Goal: Navigation & Orientation: Find specific page/section

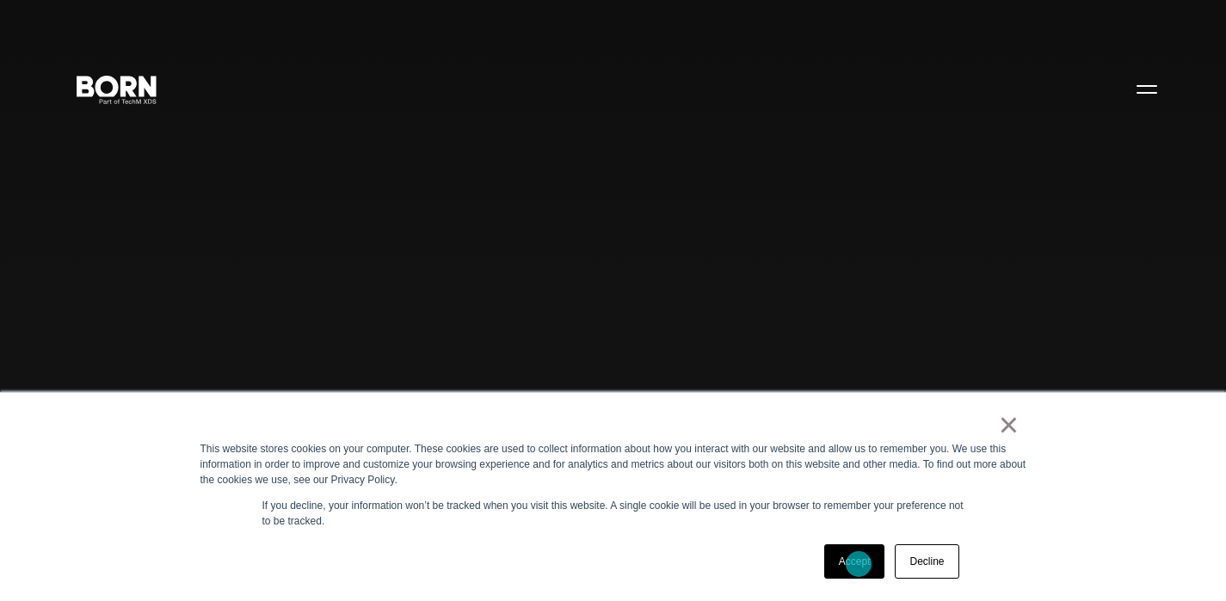
click at [859, 564] on link "Accept" at bounding box center [854, 562] width 61 height 34
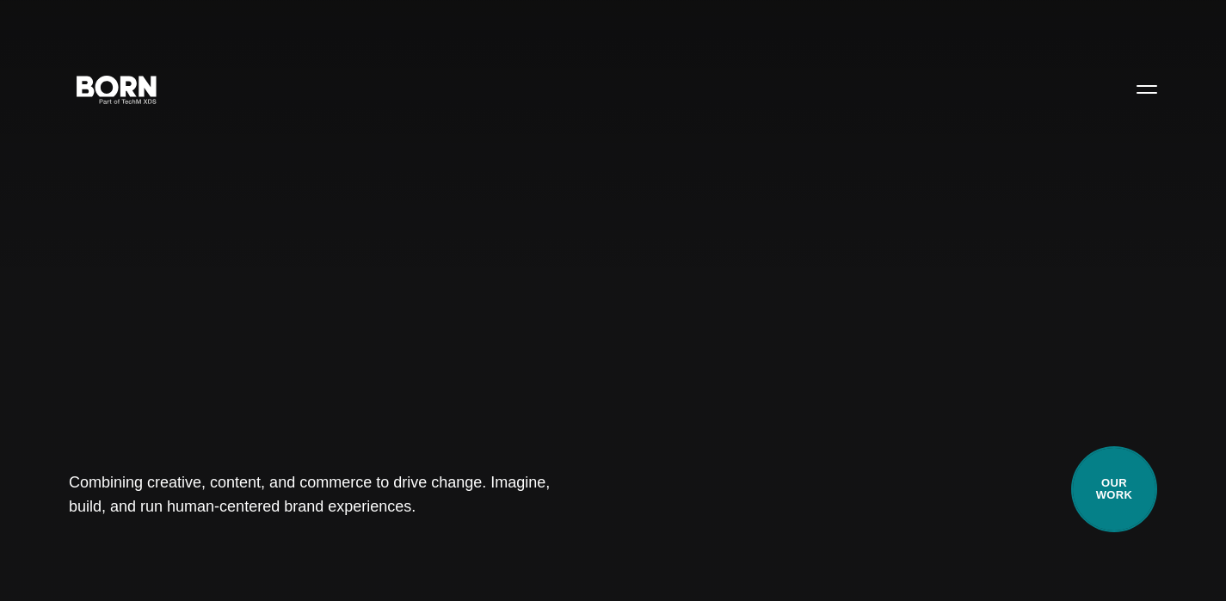
click at [1128, 521] on link "Our Work" at bounding box center [1114, 490] width 86 height 86
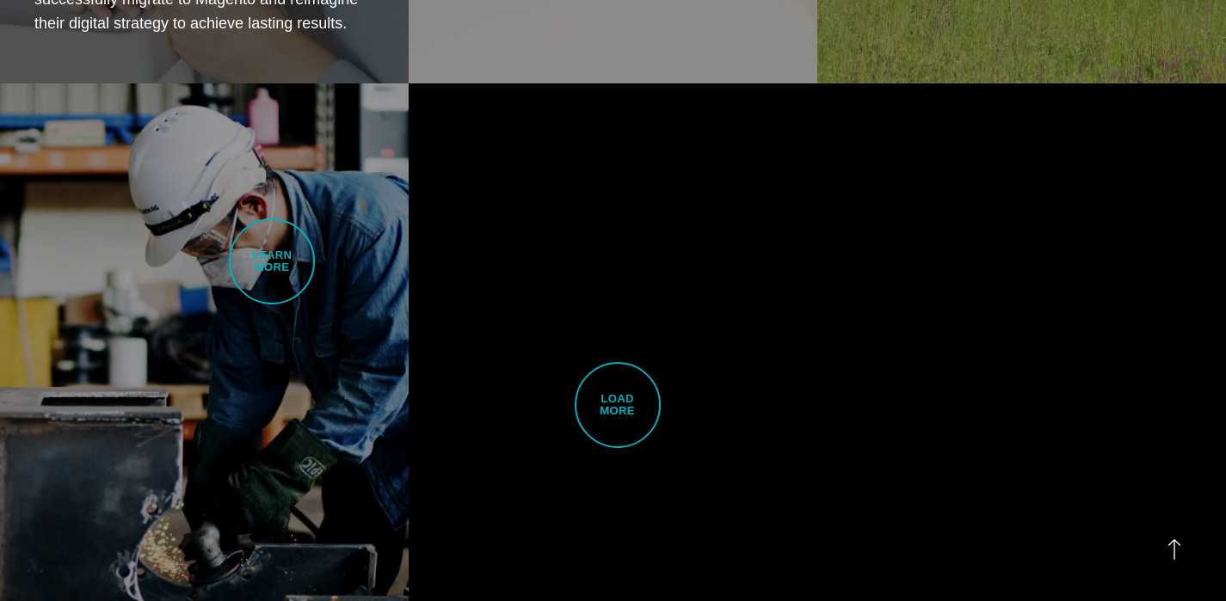
scroll to position [4220, 0]
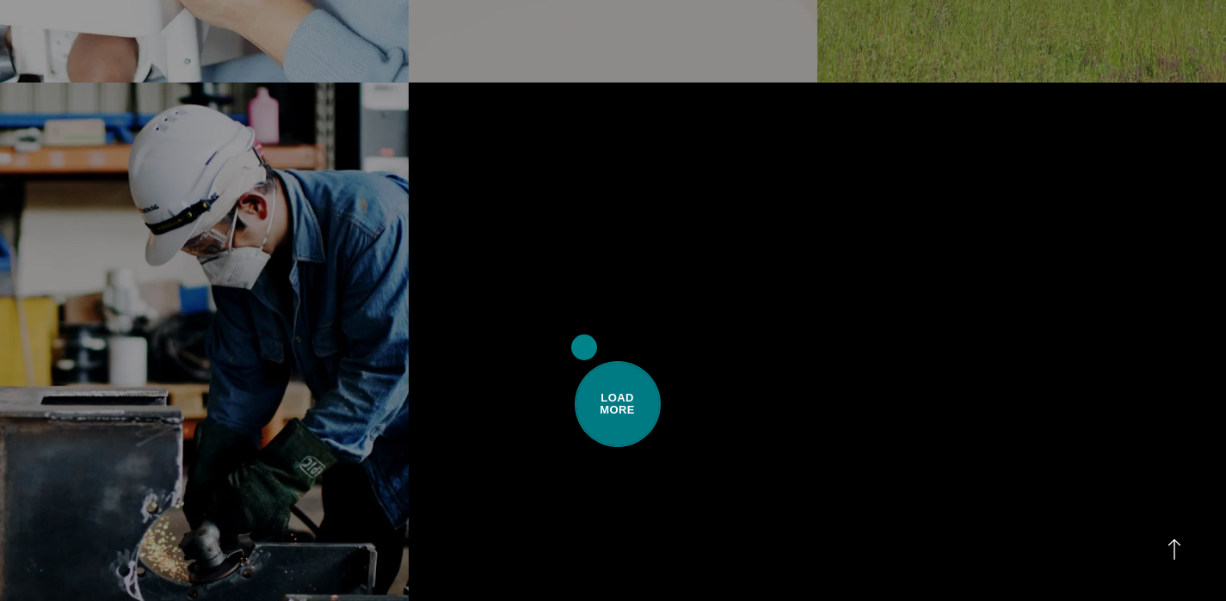
click at [584, 361] on span "Load More" at bounding box center [618, 404] width 86 height 86
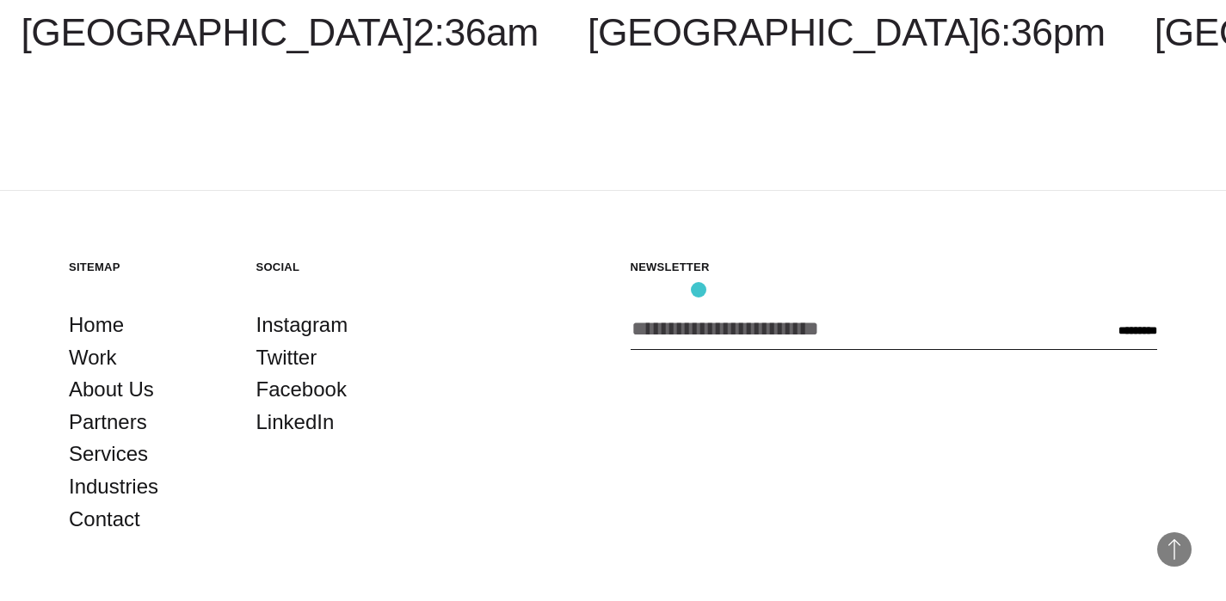
scroll to position [8584, 0]
